Goal: Task Accomplishment & Management: Use online tool/utility

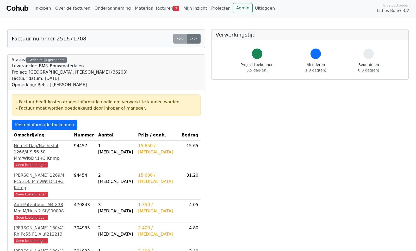
click at [24, 162] on span "Geen kostendrager" at bounding box center [31, 164] width 34 height 5
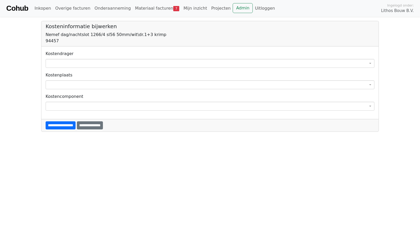
click at [85, 66] on span at bounding box center [210, 63] width 329 height 9
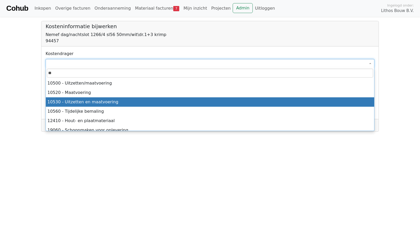
type input "*"
